Goal: Navigation & Orientation: Find specific page/section

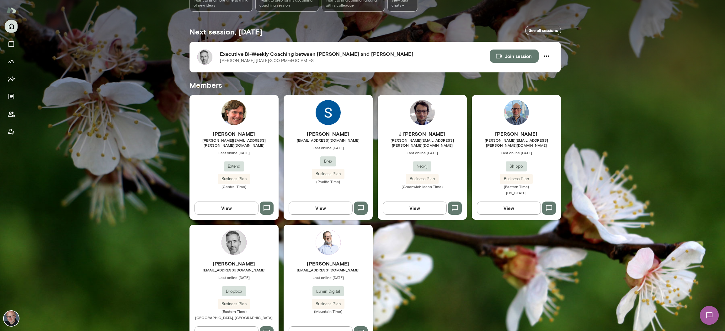
scroll to position [111, 0]
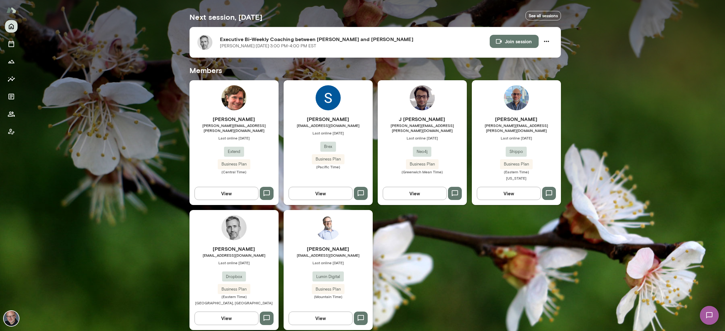
click at [324, 122] on h6 "[PERSON_NAME]" at bounding box center [328, 119] width 89 height 8
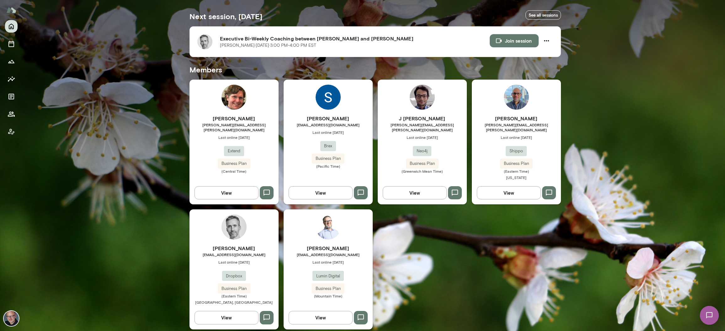
scroll to position [112, 0]
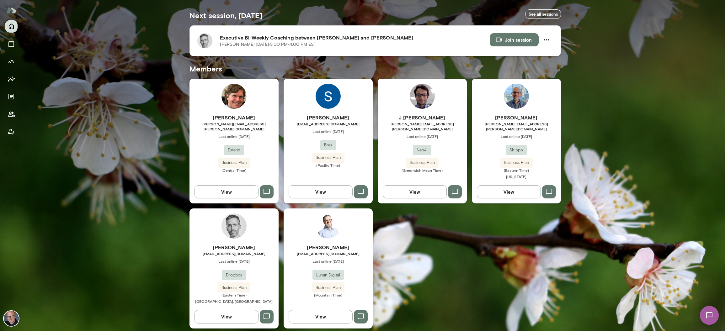
click at [227, 38] on h6 "Executive Bi-Weekly Coaching between [PERSON_NAME] and [PERSON_NAME]" at bounding box center [355, 38] width 270 height 8
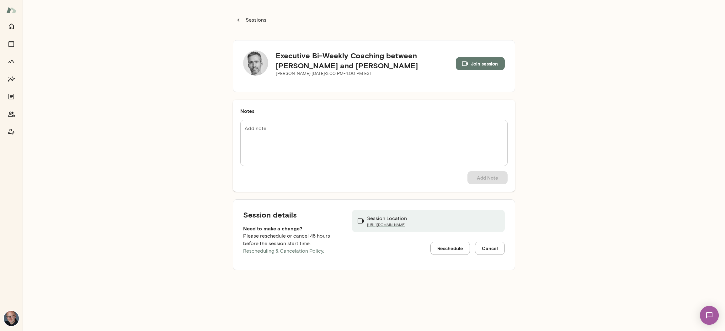
click at [244, 20] on p "Sessions" at bounding box center [255, 20] width 22 height 8
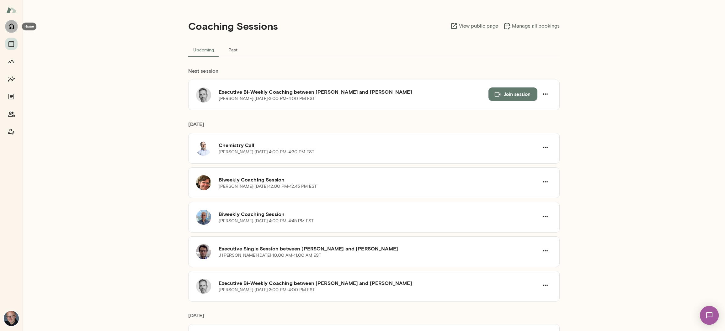
click at [9, 28] on icon "Home" at bounding box center [11, 27] width 5 height 6
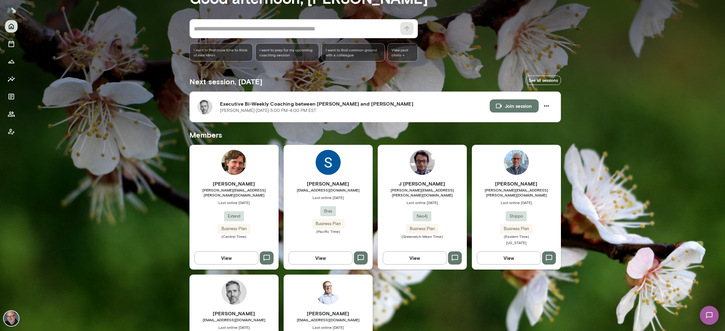
scroll to position [112, 0]
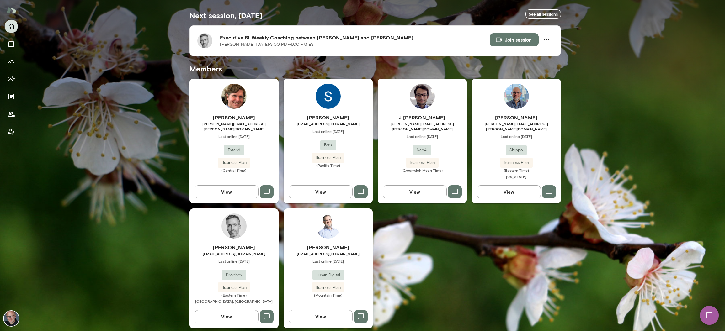
click at [252, 244] on h6 "[PERSON_NAME]" at bounding box center [233, 248] width 89 height 8
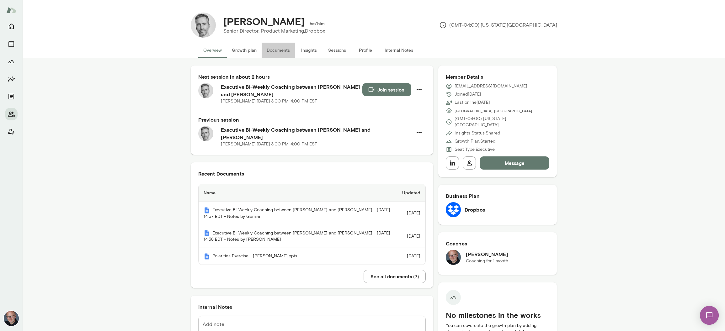
click at [282, 51] on button "Documents" at bounding box center [278, 50] width 33 height 15
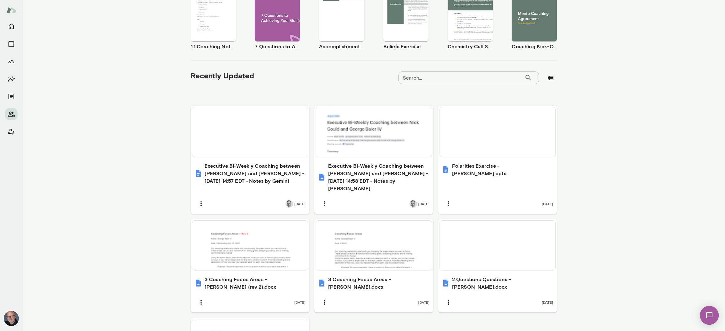
scroll to position [181, 0]
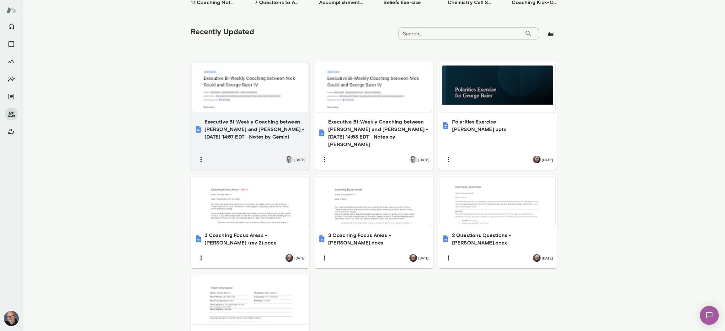
click at [265, 129] on h6 "Executive Bi-Weekly Coaching between [PERSON_NAME] and [PERSON_NAME] - [DATE] 1…" at bounding box center [254, 129] width 101 height 23
